Goal: Register for event/course

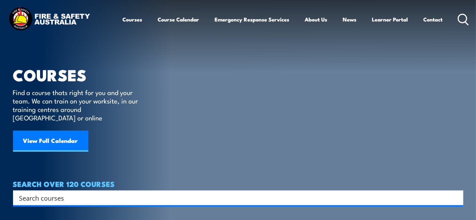
click at [47, 132] on link "View Full Calendar" at bounding box center [50, 141] width 75 height 21
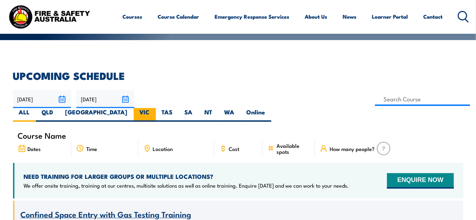
click at [156, 108] on label "VIC" at bounding box center [145, 115] width 22 height 14
click at [155, 108] on input "VIC" at bounding box center [152, 110] width 5 height 5
radio input "true"
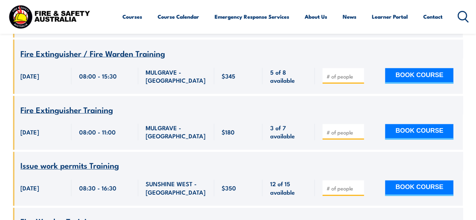
scroll to position [633, 0]
